Goal: Task Accomplishment & Management: Manage account settings

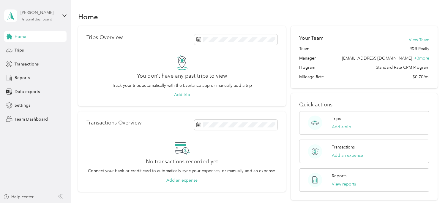
click at [27, 18] on div "Personal dashboard" at bounding box center [36, 20] width 32 height 4
click at [34, 47] on div "Team dashboard" at bounding box center [26, 48] width 32 height 6
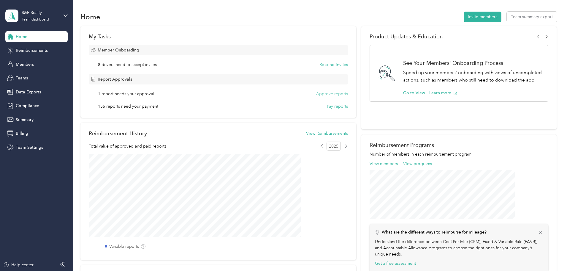
click at [328, 95] on button "Approve reports" at bounding box center [332, 94] width 32 height 6
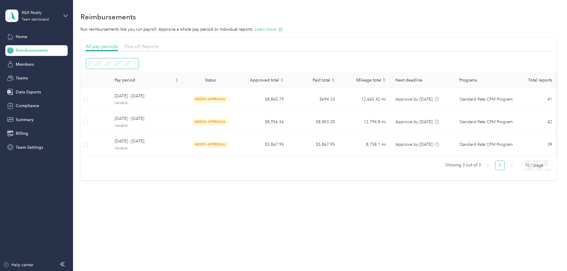
click at [139, 67] on span at bounding box center [112, 63] width 53 height 10
click at [146, 73] on span "All periods" at bounding box center [140, 74] width 20 height 5
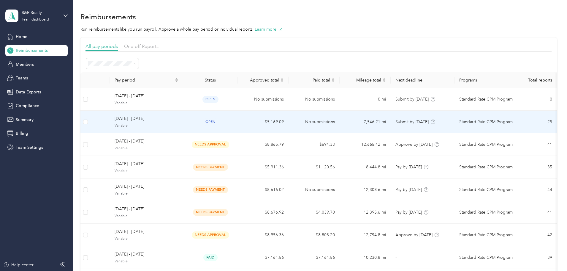
click at [179, 122] on span "[DATE] - [DATE]" at bounding box center [147, 118] width 64 height 7
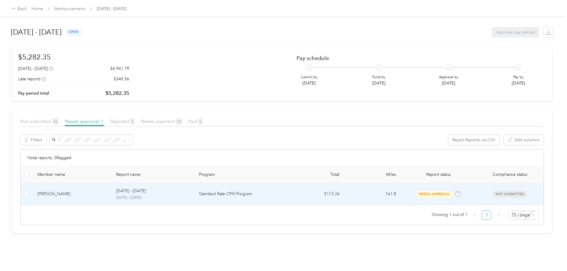
click at [146, 191] on p "[DATE] - [DATE]" at bounding box center [131, 190] width 30 height 7
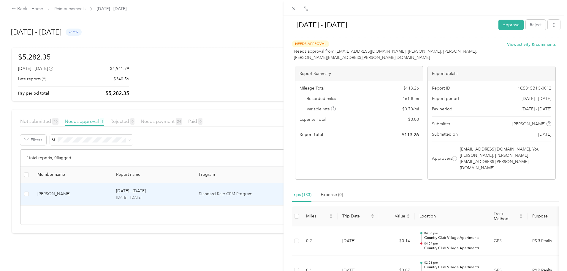
drag, startPoint x: 510, startPoint y: 25, endPoint x: 493, endPoint y: 116, distance: 92.2
click at [448, 25] on button "Approve" at bounding box center [511, 25] width 25 height 10
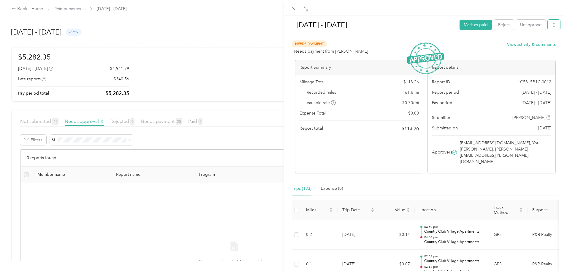
click at [448, 27] on button "button" at bounding box center [554, 25] width 12 height 10
click at [448, 48] on span "Download" at bounding box center [533, 47] width 20 height 6
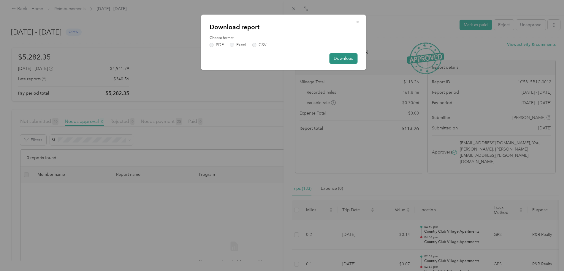
click at [337, 56] on button "Download" at bounding box center [344, 58] width 28 height 10
